Goal: Information Seeking & Learning: Learn about a topic

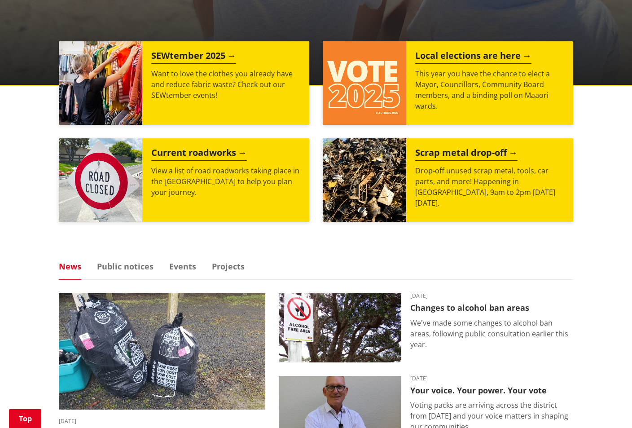
scroll to position [359, 0]
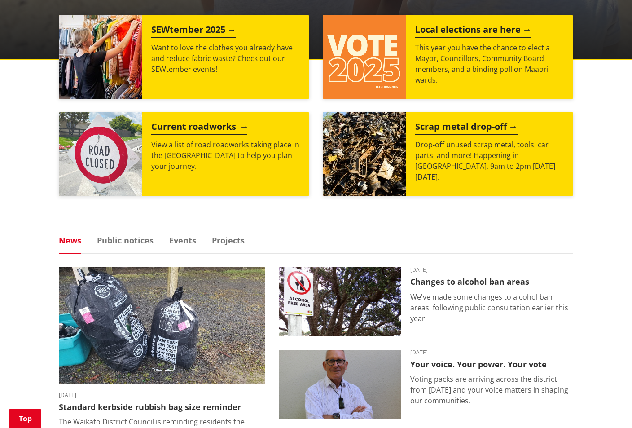
click at [182, 130] on h2 "Current roadworks" at bounding box center [199, 127] width 96 height 13
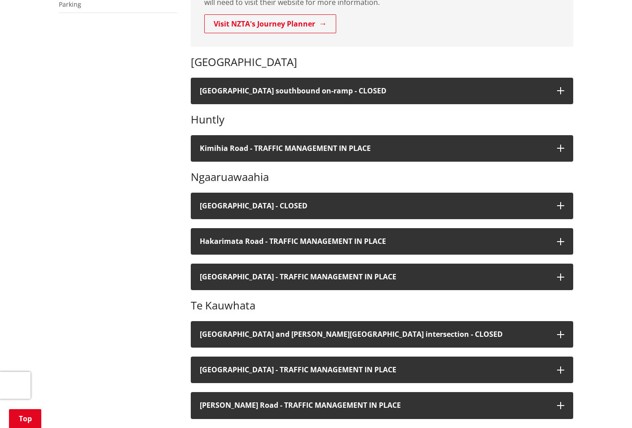
scroll to position [255, 0]
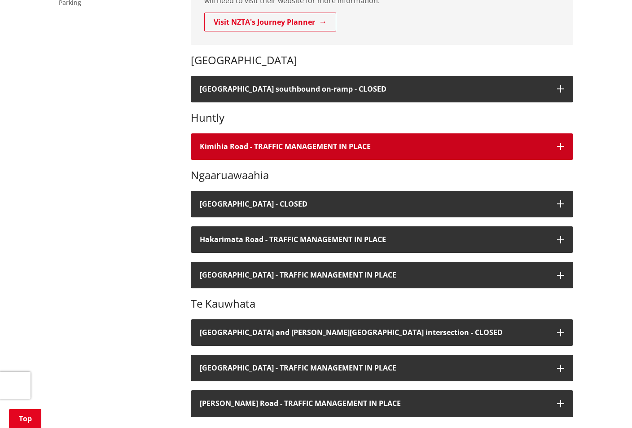
click at [562, 144] on icon "button" at bounding box center [560, 146] width 7 height 7
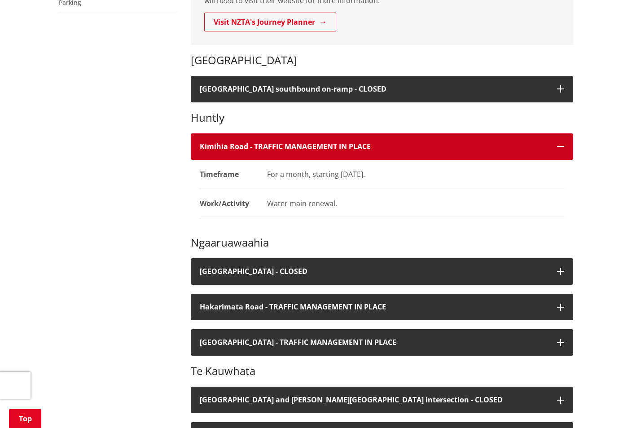
click at [562, 144] on icon "button" at bounding box center [560, 146] width 7 height 7
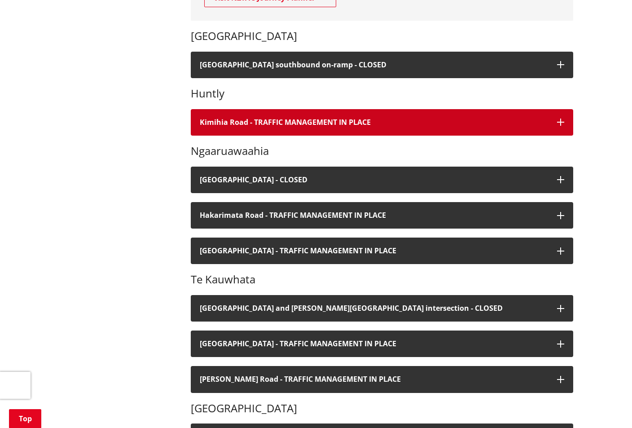
scroll to position [300, 0]
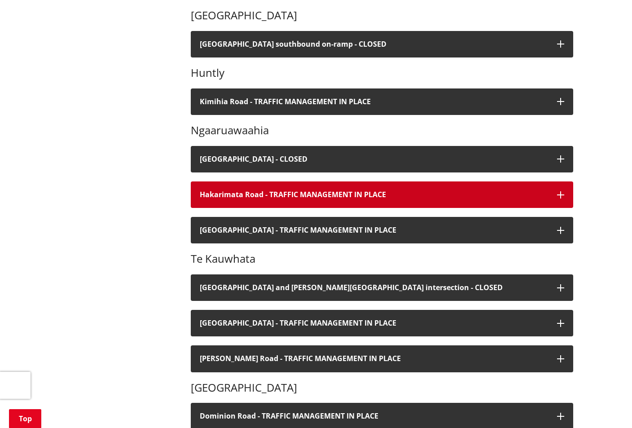
click at [562, 192] on icon "button" at bounding box center [560, 194] width 7 height 7
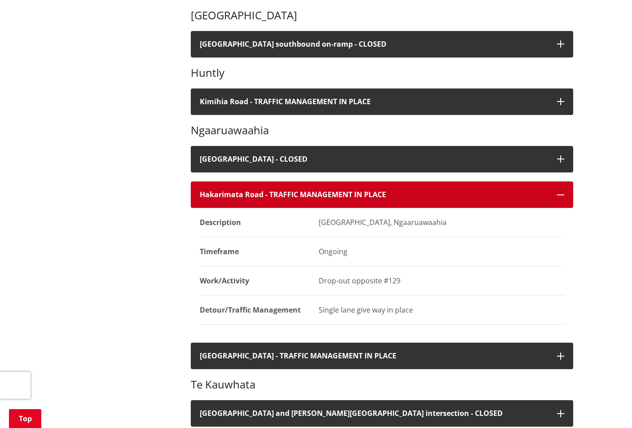
click at [559, 192] on icon "button" at bounding box center [560, 194] width 7 height 7
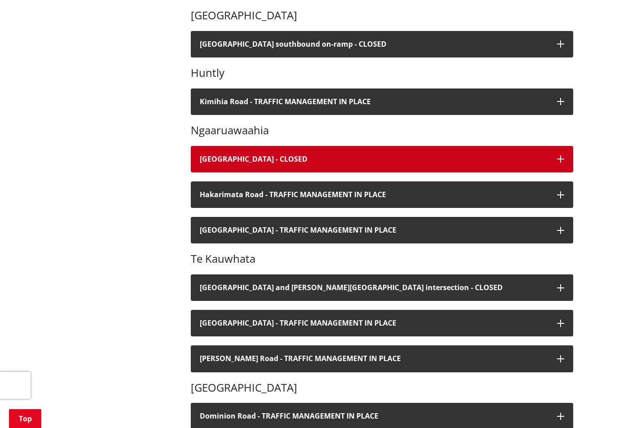
click at [560, 157] on icon "button" at bounding box center [560, 158] width 7 height 7
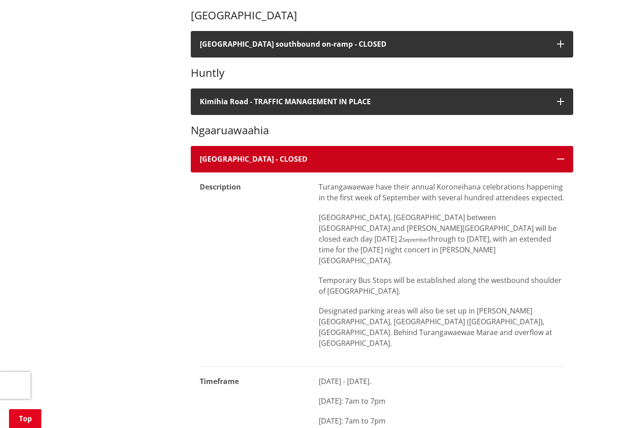
click at [561, 158] on icon "button" at bounding box center [560, 158] width 7 height 7
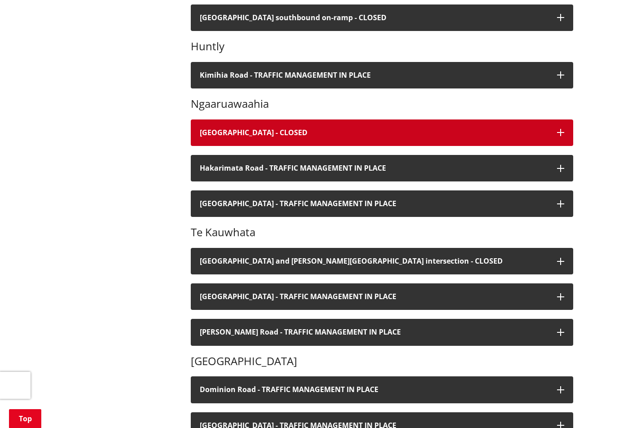
scroll to position [345, 0]
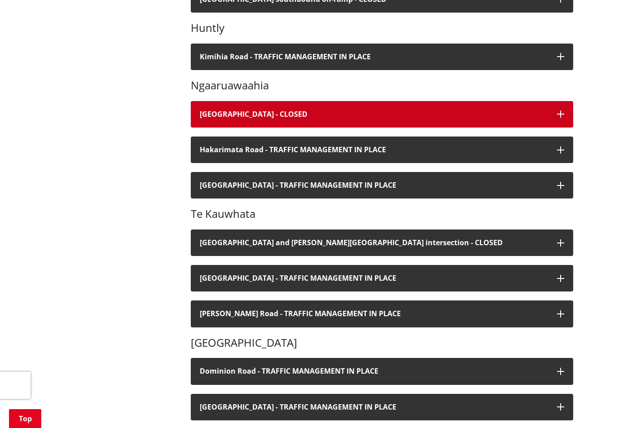
click at [558, 117] on icon "button" at bounding box center [560, 113] width 7 height 7
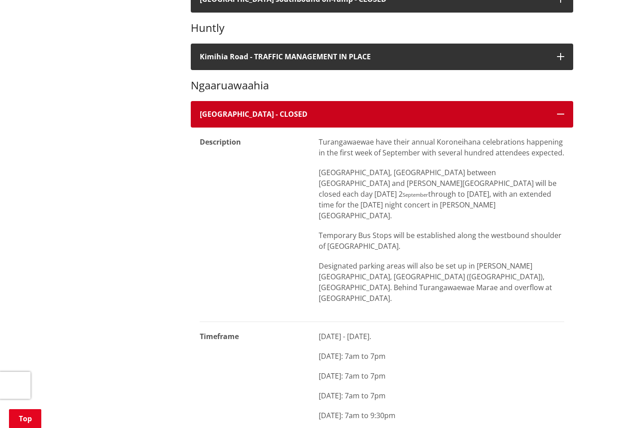
click at [558, 117] on icon "button" at bounding box center [560, 113] width 7 height 7
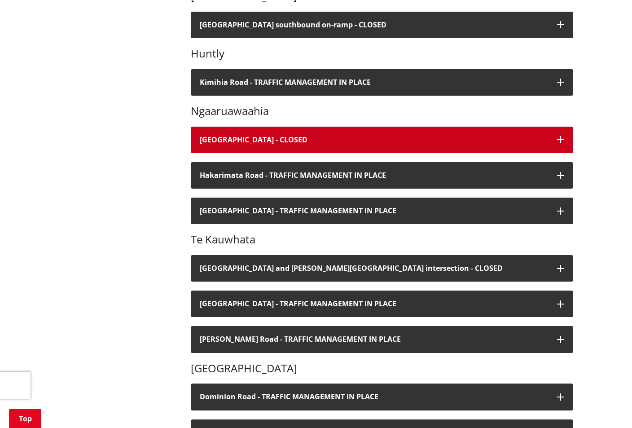
scroll to position [300, 0]
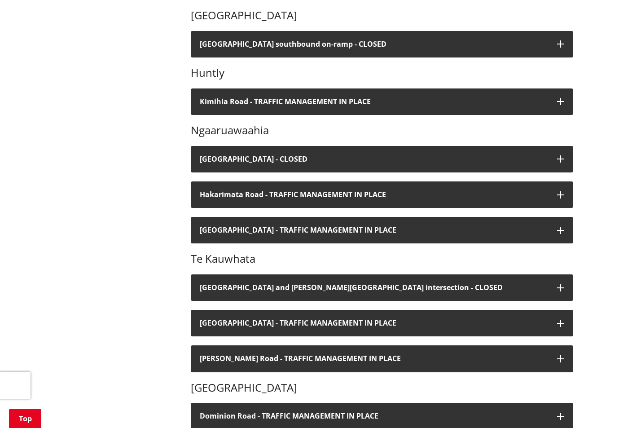
click at [590, 215] on div "Home Services and facilities Roads, travel and parking Current and upcoming roa…" at bounding box center [316, 370] width 632 height 1160
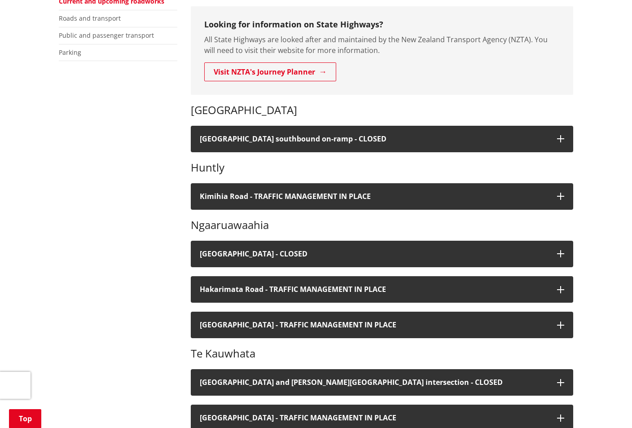
scroll to position [255, 0]
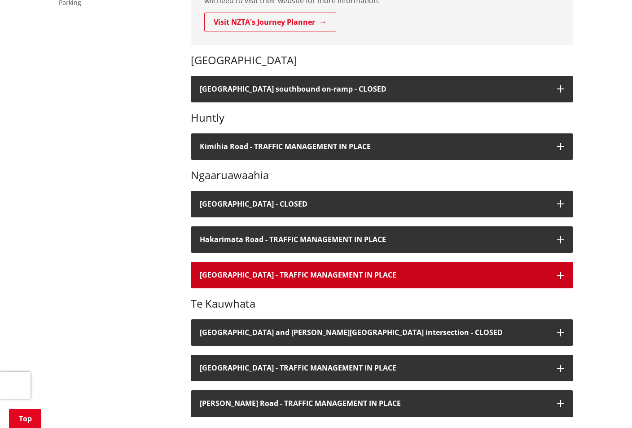
click at [562, 275] on icon "button" at bounding box center [560, 274] width 7 height 7
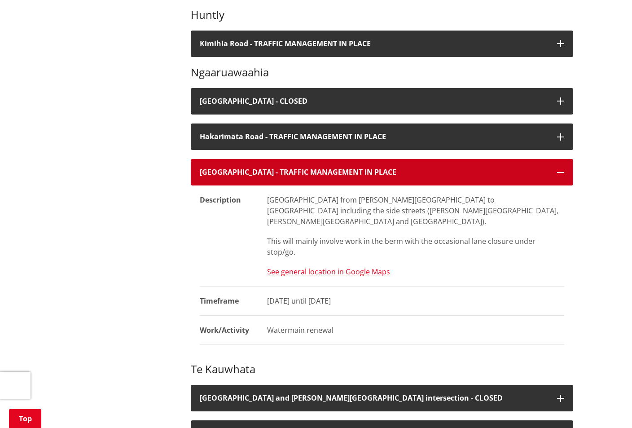
scroll to position [390, 0]
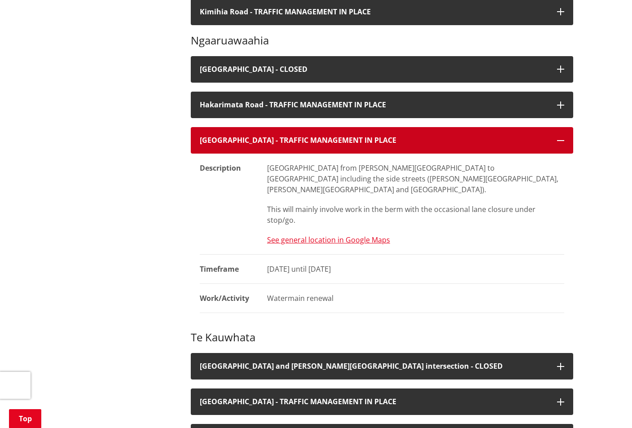
click at [560, 137] on icon "button" at bounding box center [560, 140] width 7 height 7
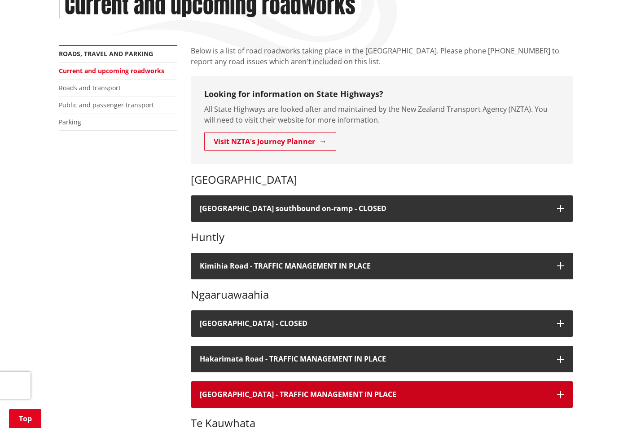
scroll to position [121, 0]
